Goal: Check status: Check status

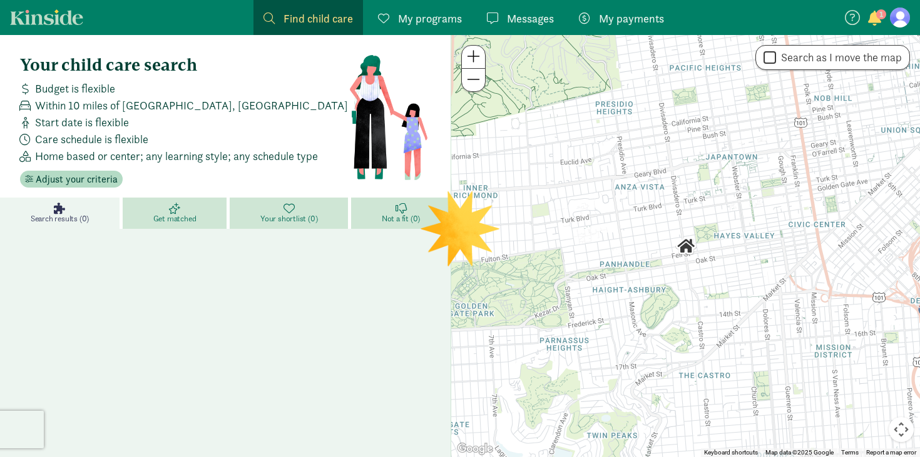
click at [423, 21] on span "My programs" at bounding box center [430, 18] width 64 height 17
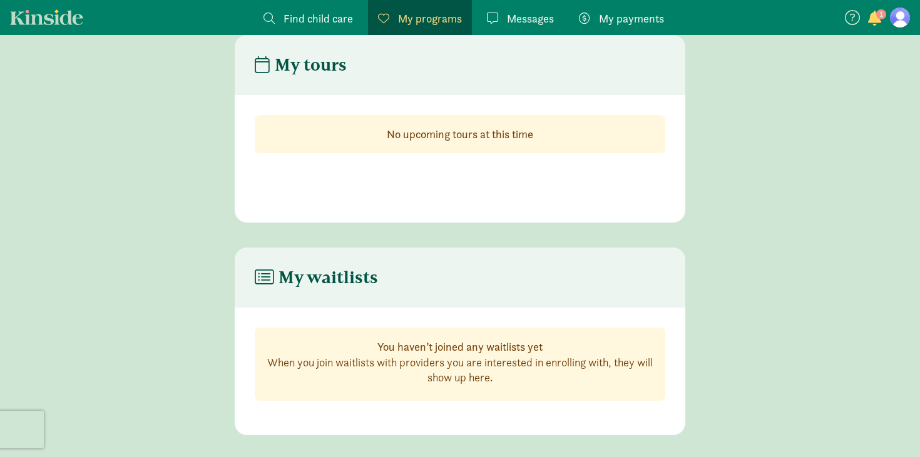
scroll to position [50, 0]
click at [498, 18] on div "Messages Messages" at bounding box center [520, 18] width 67 height 17
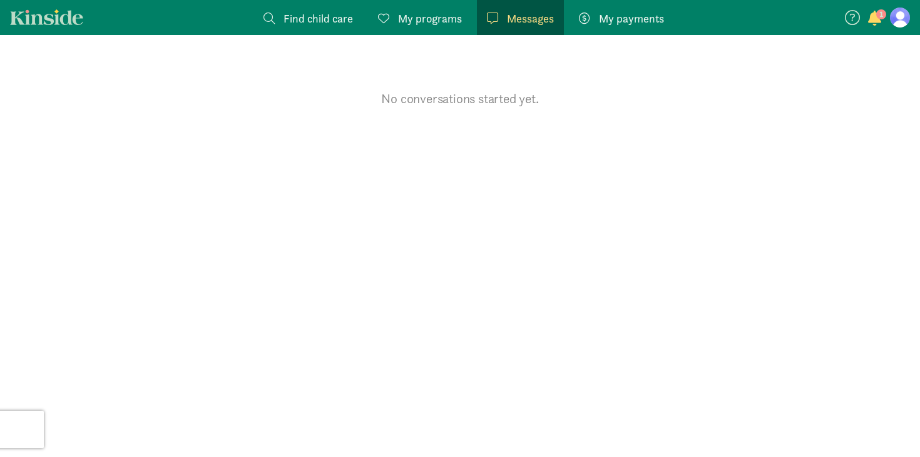
click at [614, 19] on span "My payments" at bounding box center [631, 18] width 65 height 17
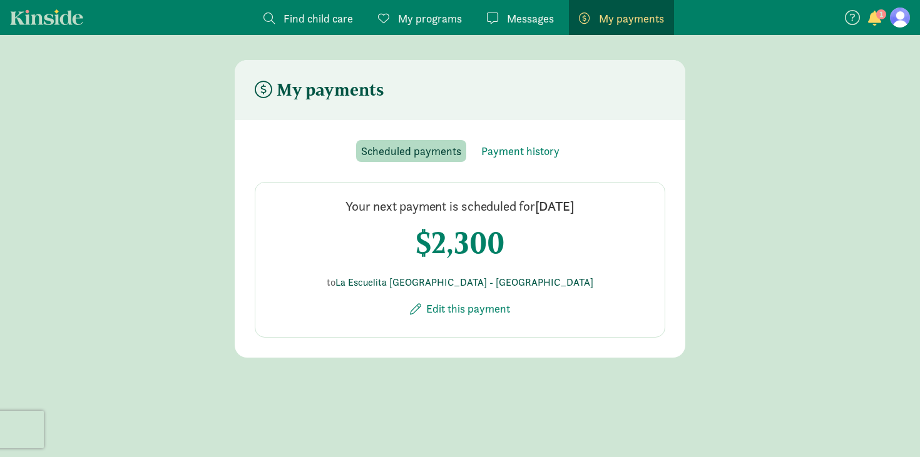
click at [512, 285] on link "La Escuelita [GEOGRAPHIC_DATA] - [GEOGRAPHIC_DATA]" at bounding box center [464, 282] width 258 height 13
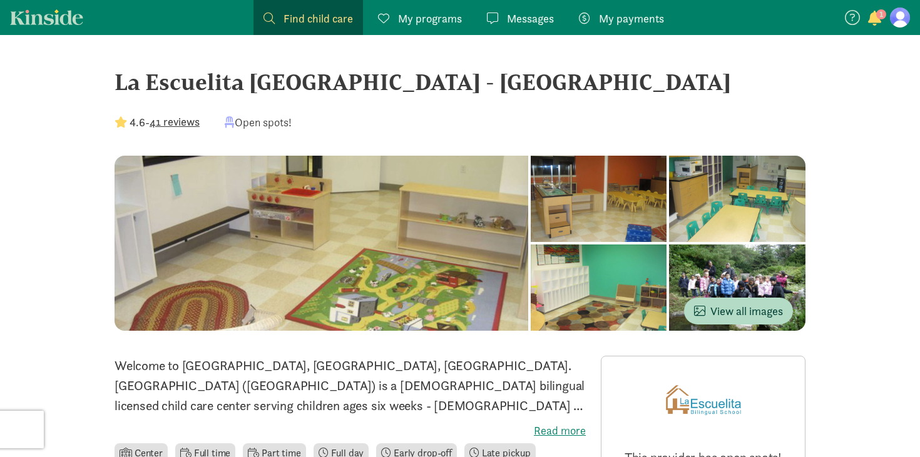
click at [424, 23] on span "My programs" at bounding box center [430, 18] width 64 height 17
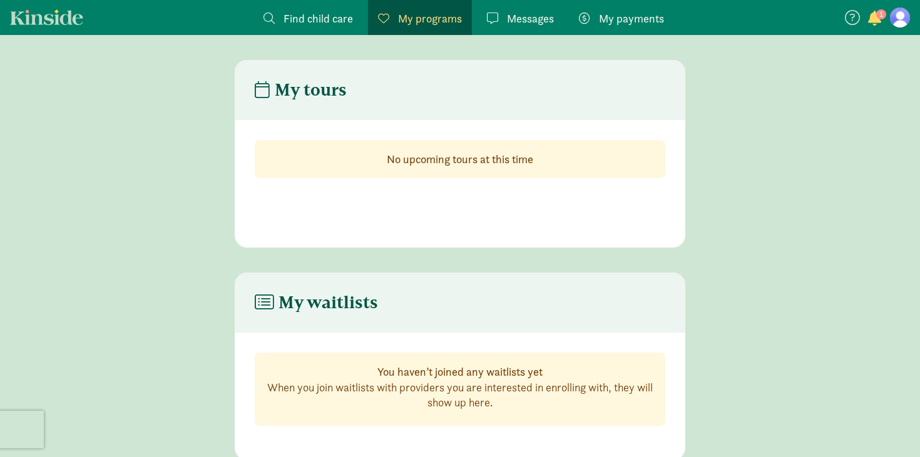
click at [610, 18] on span "My payments" at bounding box center [631, 18] width 65 height 17
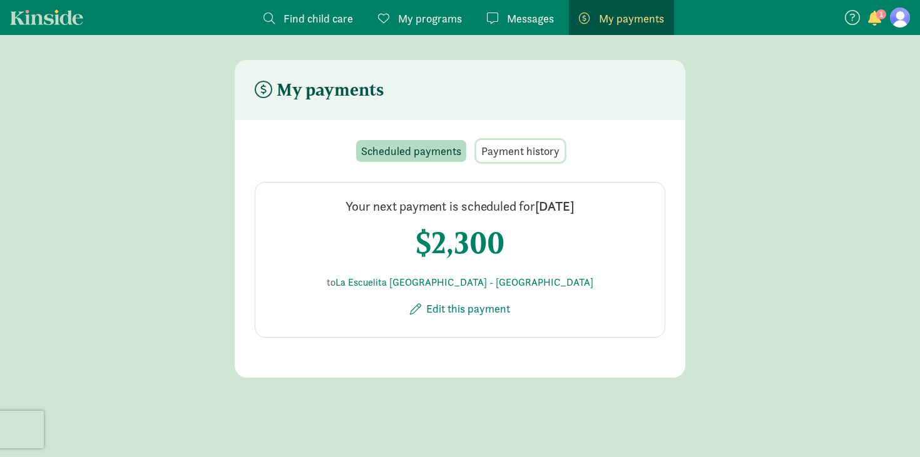
click at [519, 143] on span "Payment history" at bounding box center [520, 151] width 78 height 17
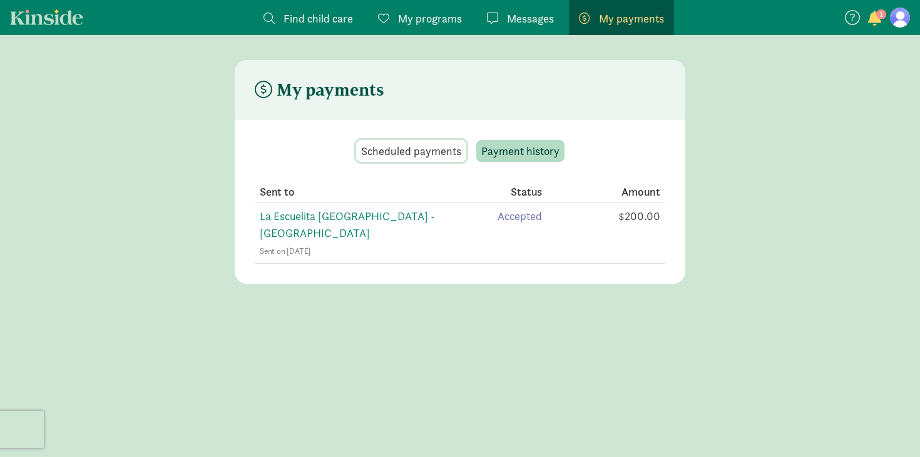
click at [402, 156] on span "Scheduled payments" at bounding box center [411, 151] width 100 height 17
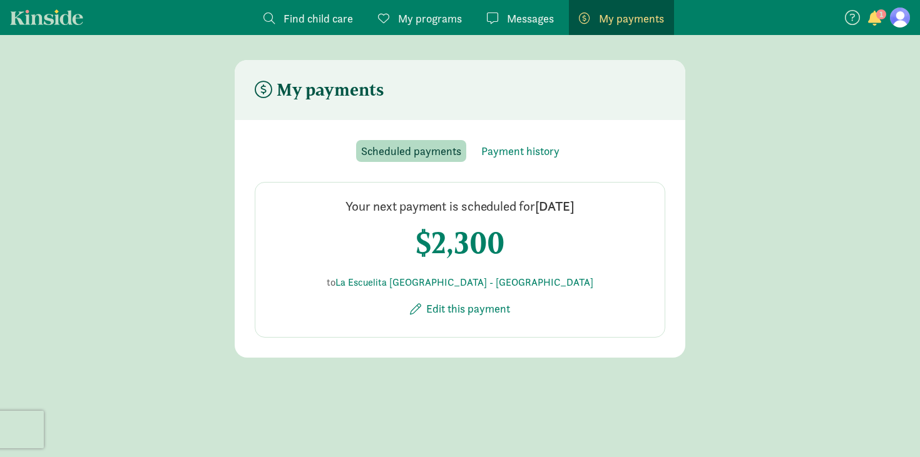
drag, startPoint x: 404, startPoint y: 233, endPoint x: 529, endPoint y: 253, distance: 127.4
click at [529, 253] on div "Your next payment is scheduled for Sep 24, 2025 $2,300 to La Escuelita Bilingua…" at bounding box center [460, 260] width 411 height 156
click at [500, 286] on link "La Escuelita [GEOGRAPHIC_DATA] - [GEOGRAPHIC_DATA]" at bounding box center [464, 282] width 258 height 13
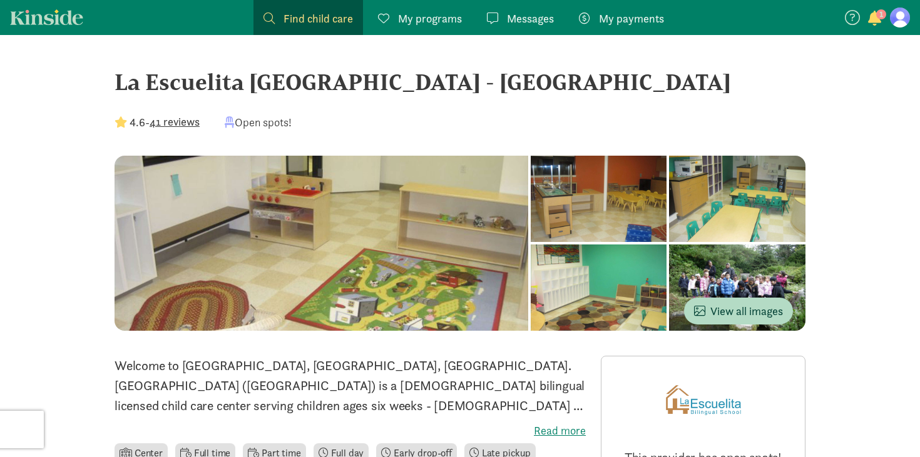
click at [850, 19] on icon at bounding box center [852, 17] width 15 height 15
click at [911, 21] on nav "Find child care Find My programs Programs Messages Messages My payments Pay 1" at bounding box center [460, 17] width 920 height 35
click at [904, 21] on figure at bounding box center [900, 18] width 20 height 20
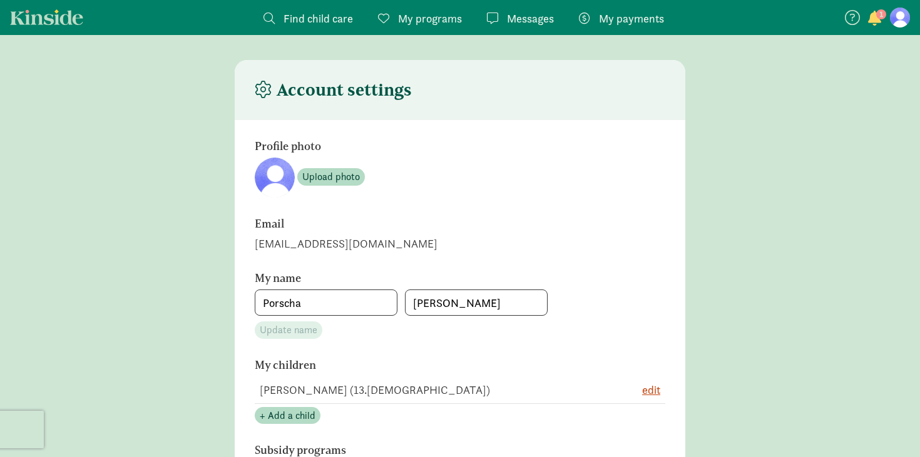
click at [614, 19] on span "My payments" at bounding box center [631, 18] width 65 height 17
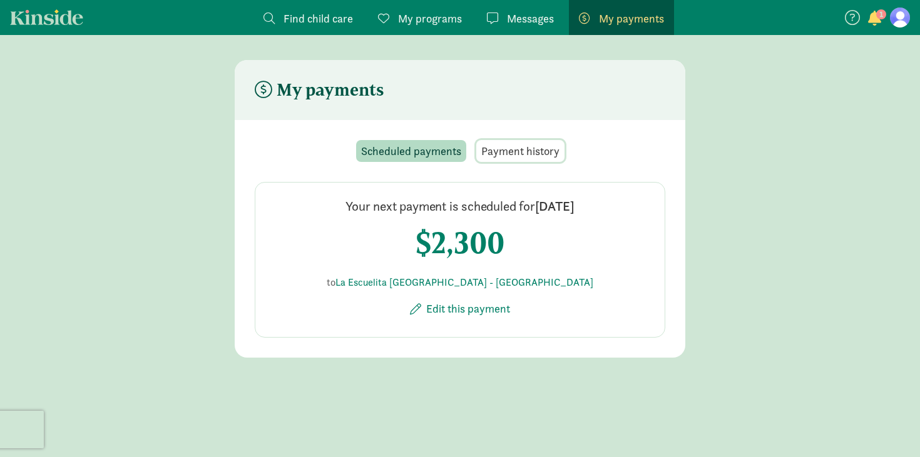
click at [537, 154] on span "Payment history" at bounding box center [520, 151] width 78 height 17
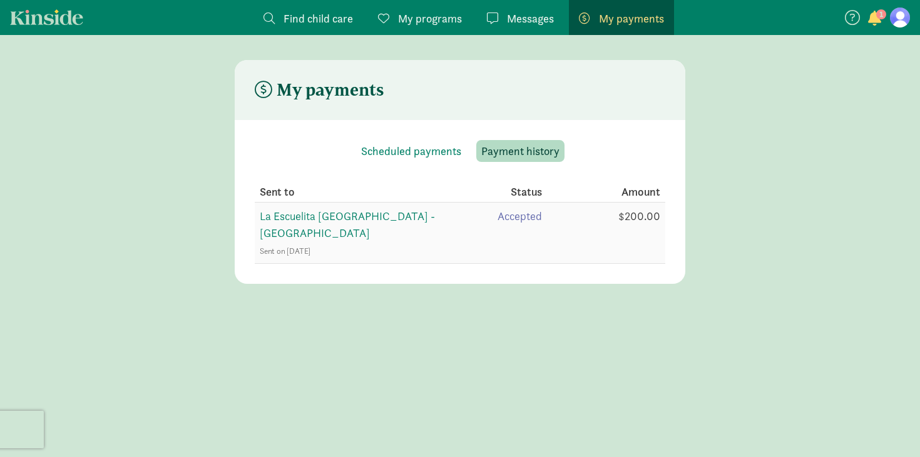
click at [378, 219] on span "La Escuelita [GEOGRAPHIC_DATA] - [GEOGRAPHIC_DATA]" at bounding box center [347, 224] width 175 height 31
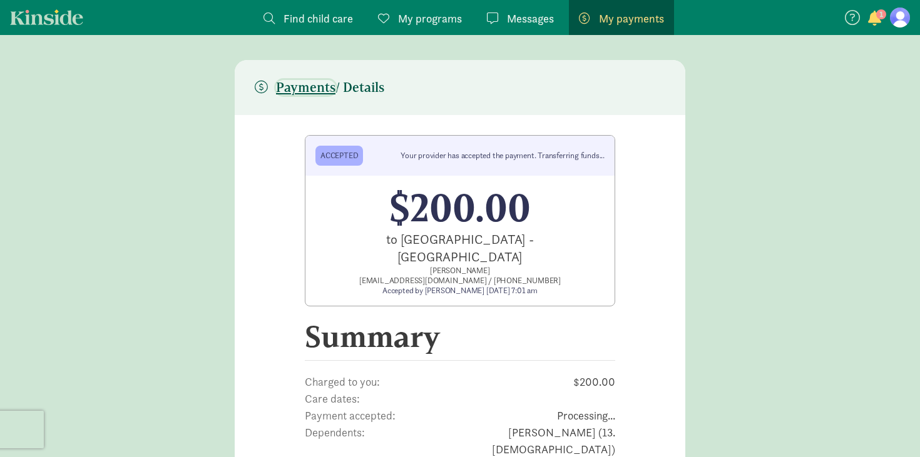
click at [292, 88] on span "Payments" at bounding box center [305, 87] width 59 height 15
